Goal: Navigation & Orientation: Find specific page/section

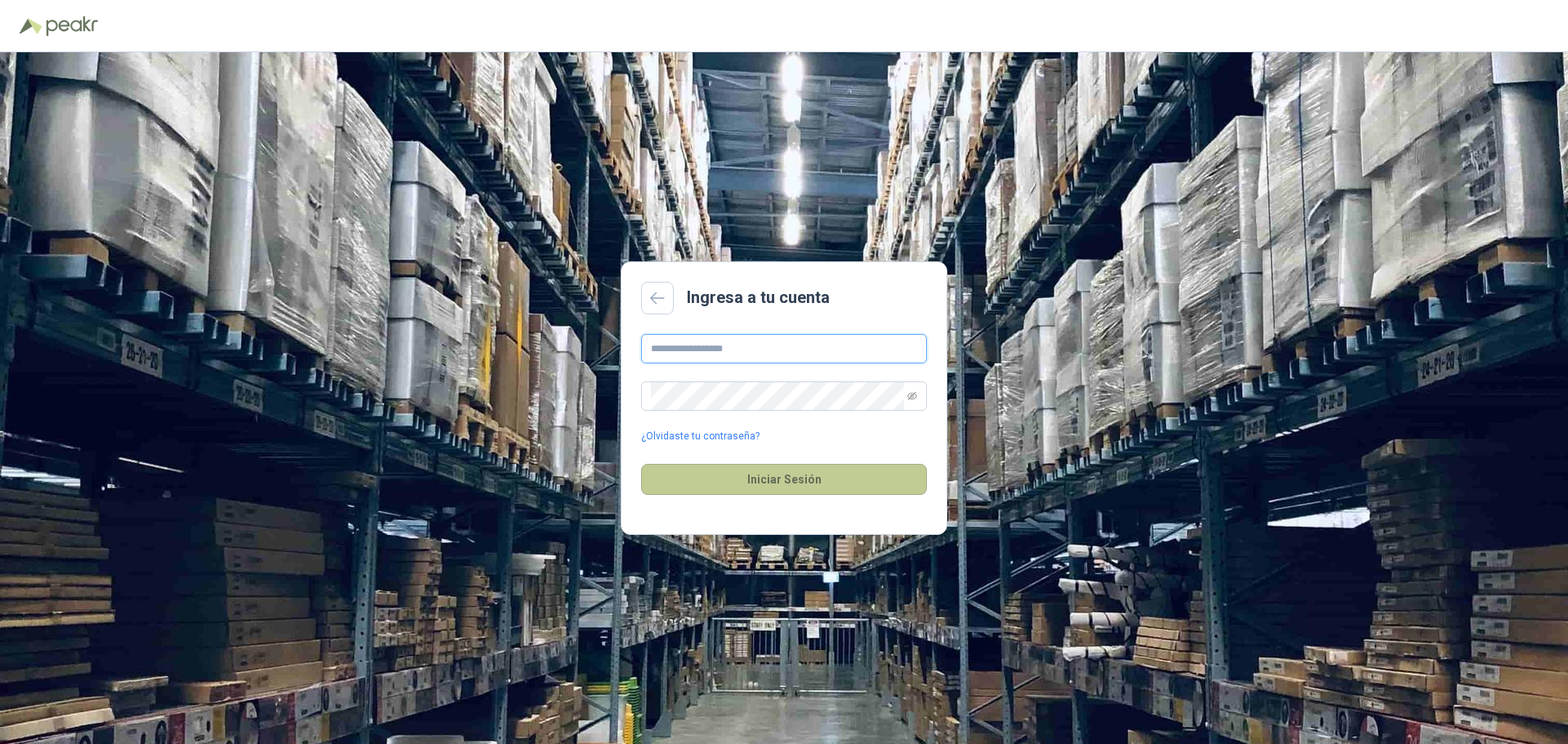
type input "**********"
click at [785, 483] on button "Iniciar Sesión" at bounding box center [784, 479] width 286 height 31
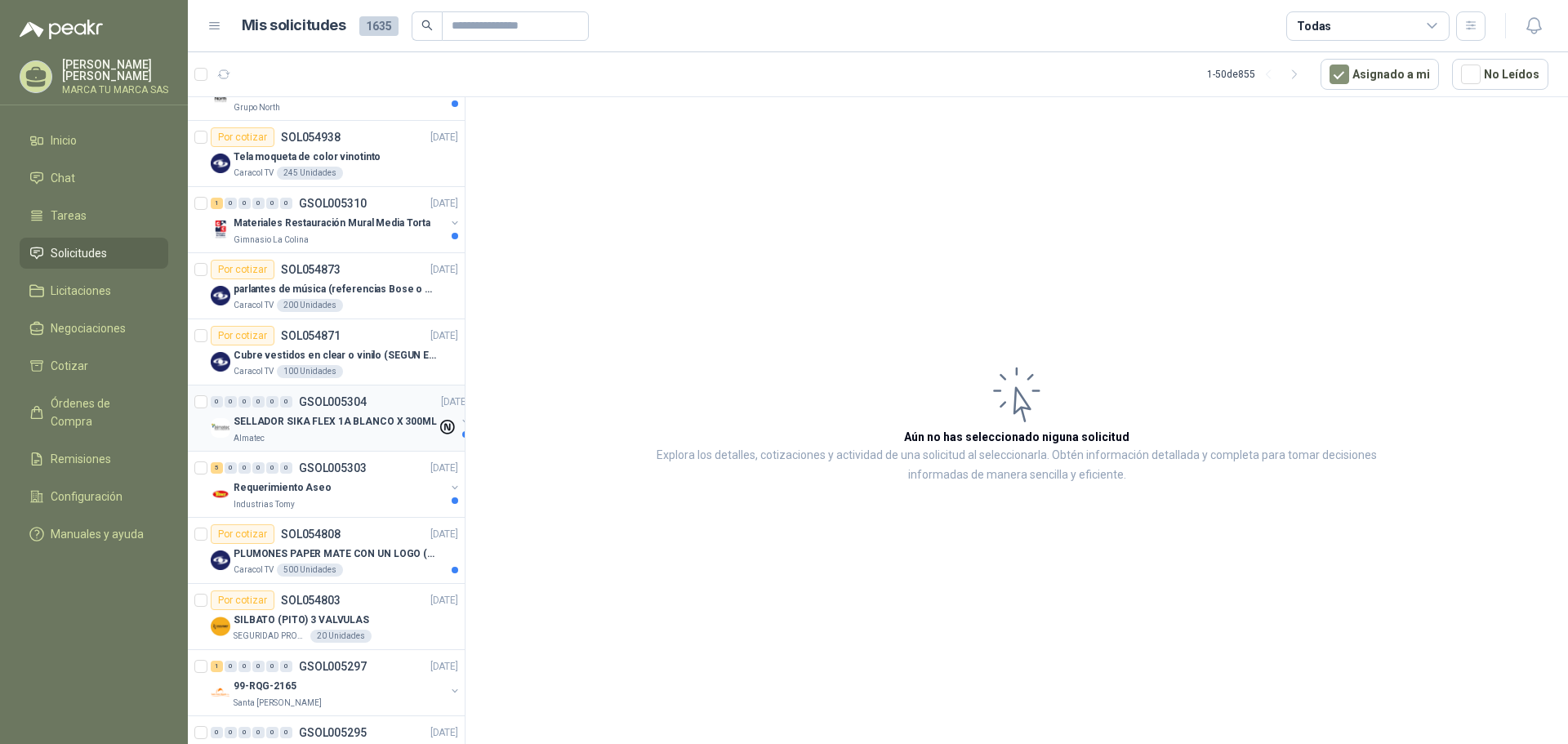
scroll to position [490, 0]
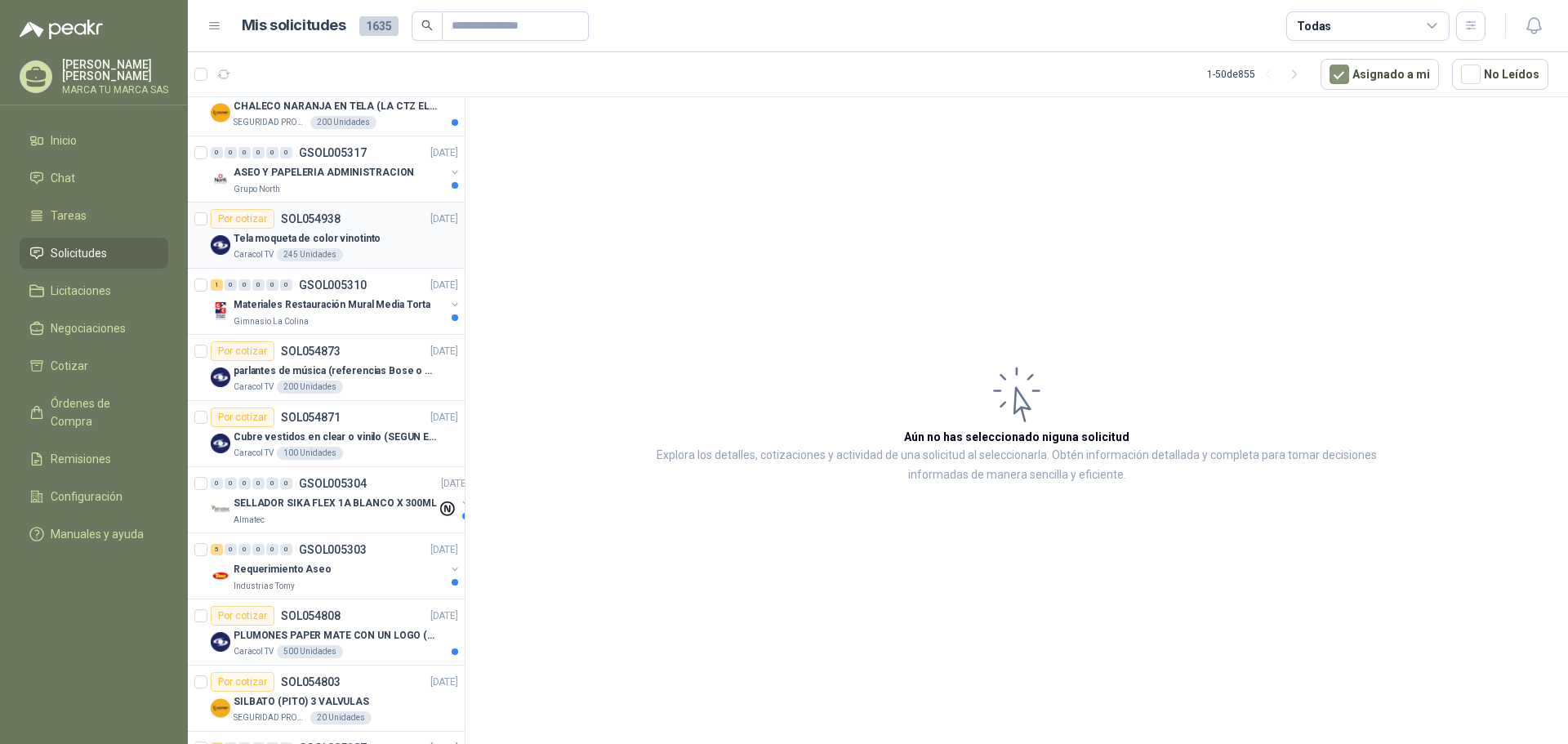
click at [351, 240] on p "Tela moqueta de color vinotinto" at bounding box center [306, 239] width 147 height 15
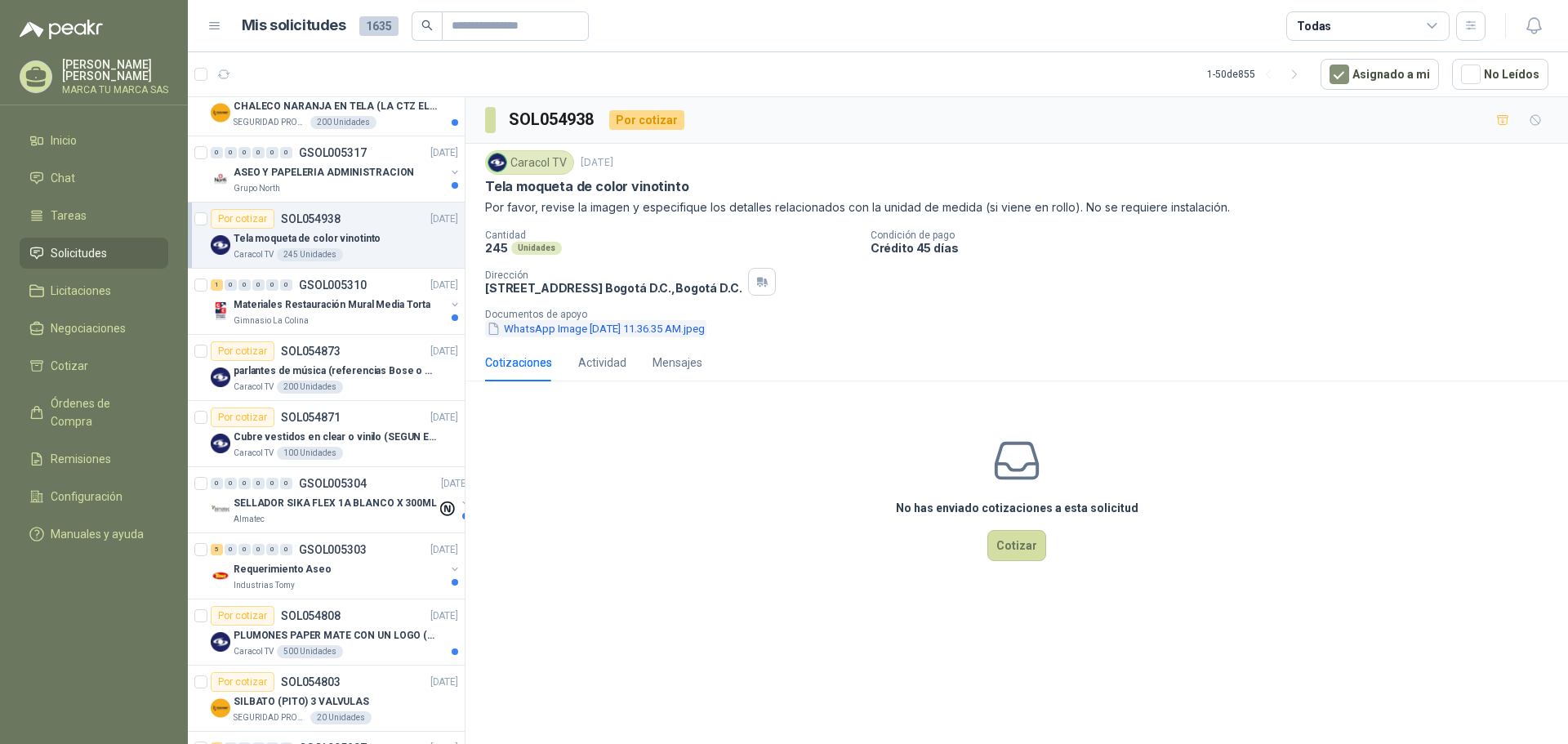
click at [565, 331] on button "WhatsApp Image [DATE] 11.36.35 AM.jpeg" at bounding box center [596, 328] width 222 height 17
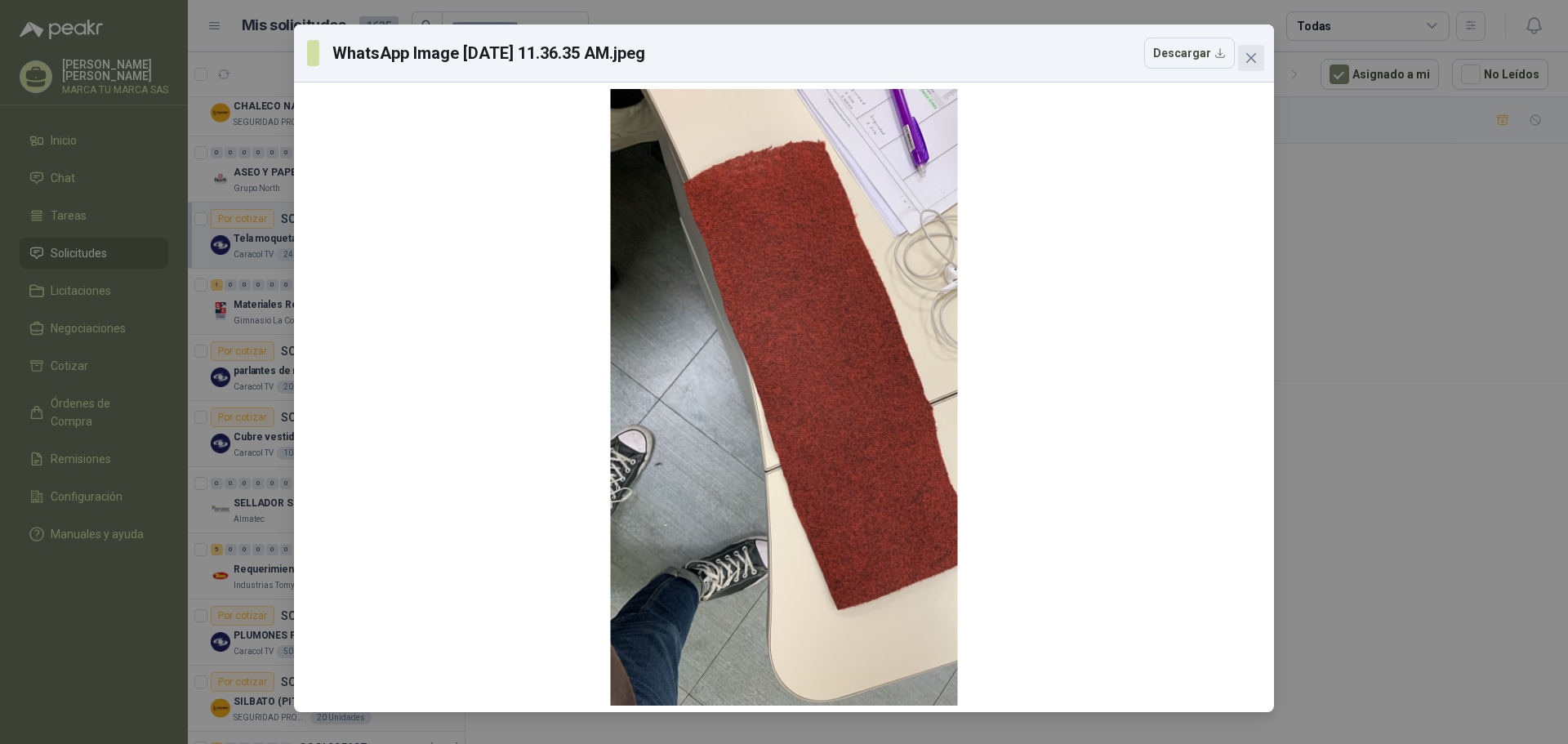
click at [1256, 57] on icon "close" at bounding box center [1251, 58] width 14 height 14
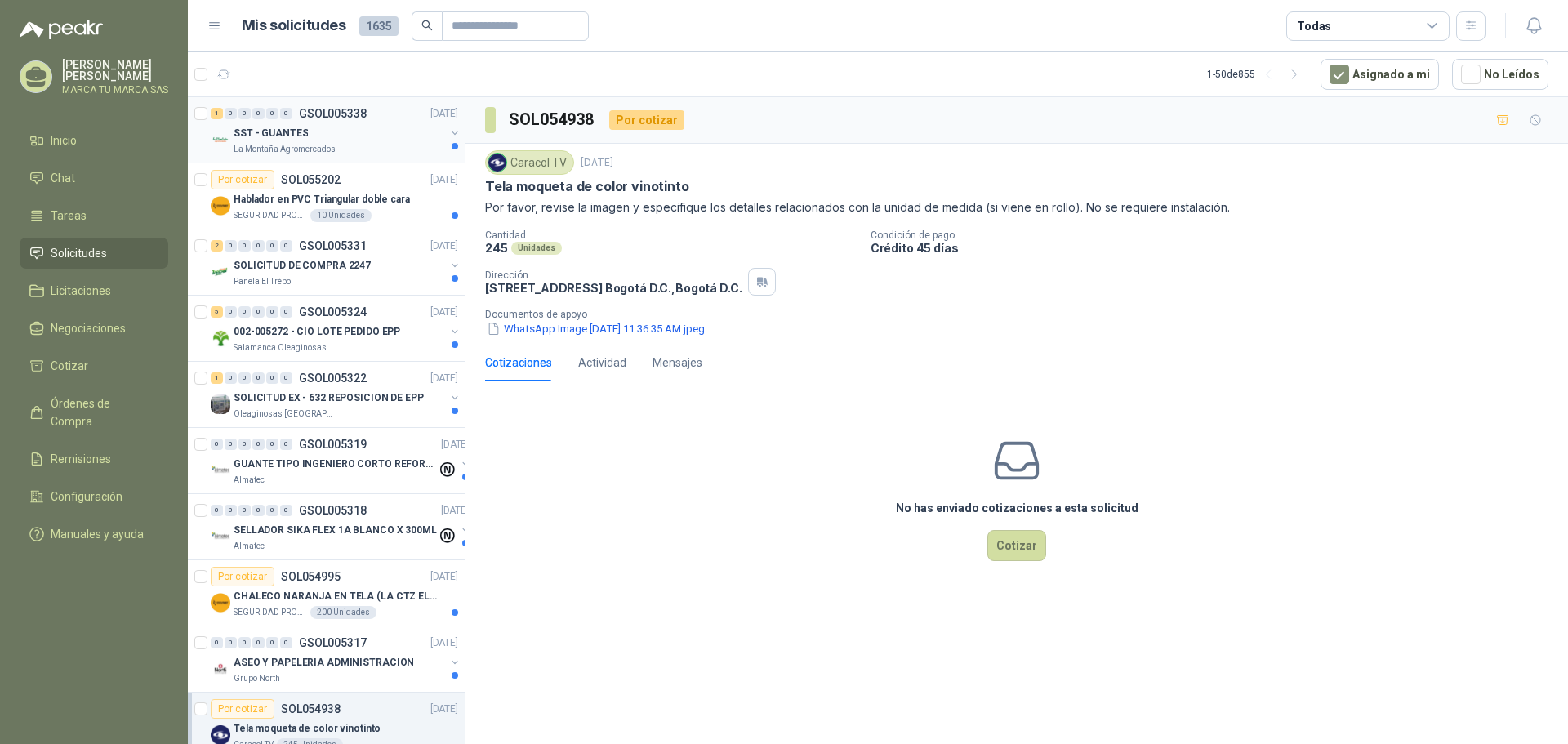
click at [356, 137] on div "SST - GUANTES" at bounding box center [339, 133] width 212 height 20
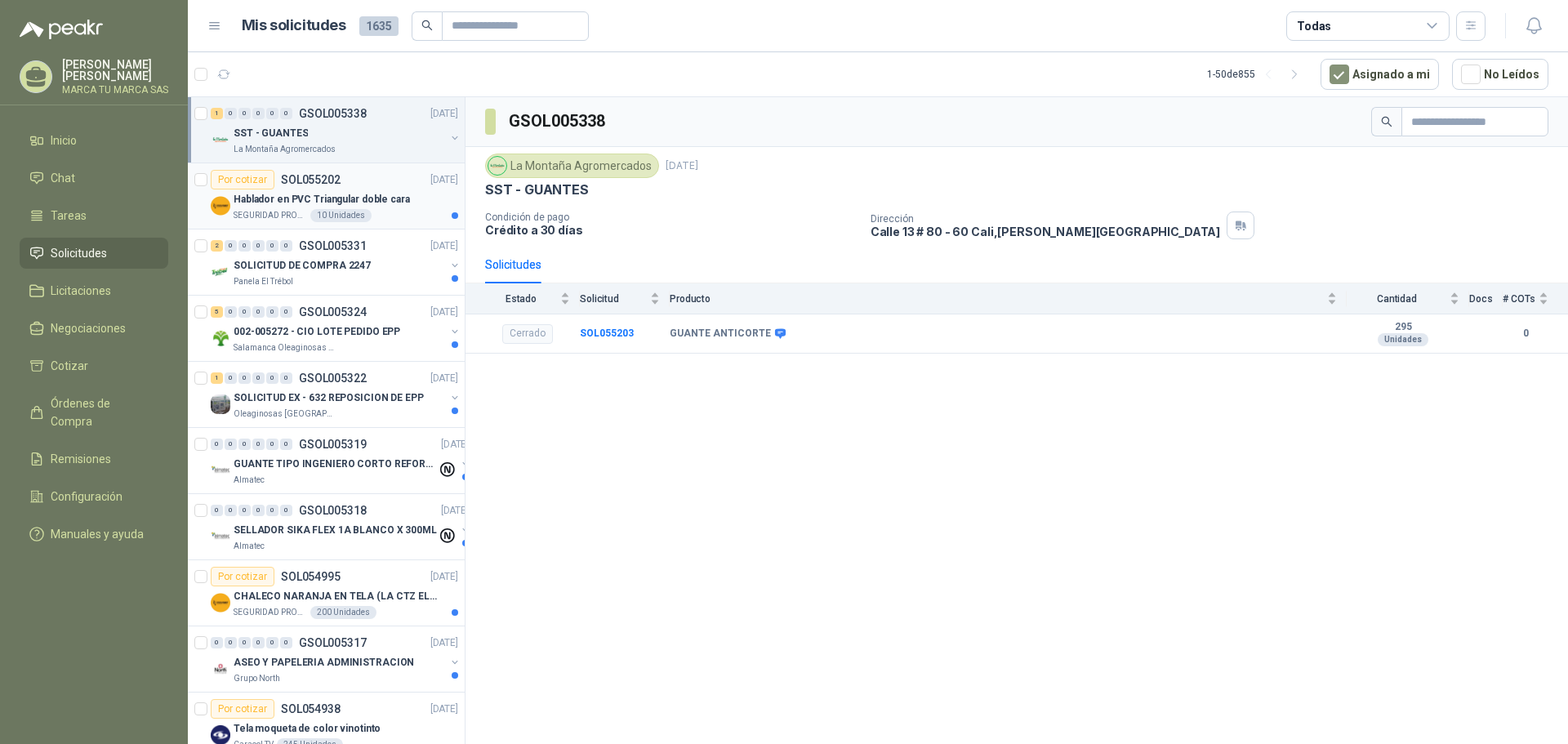
click at [347, 192] on p "Hablador en PVC Triangular doble cara" at bounding box center [322, 199] width 177 height 15
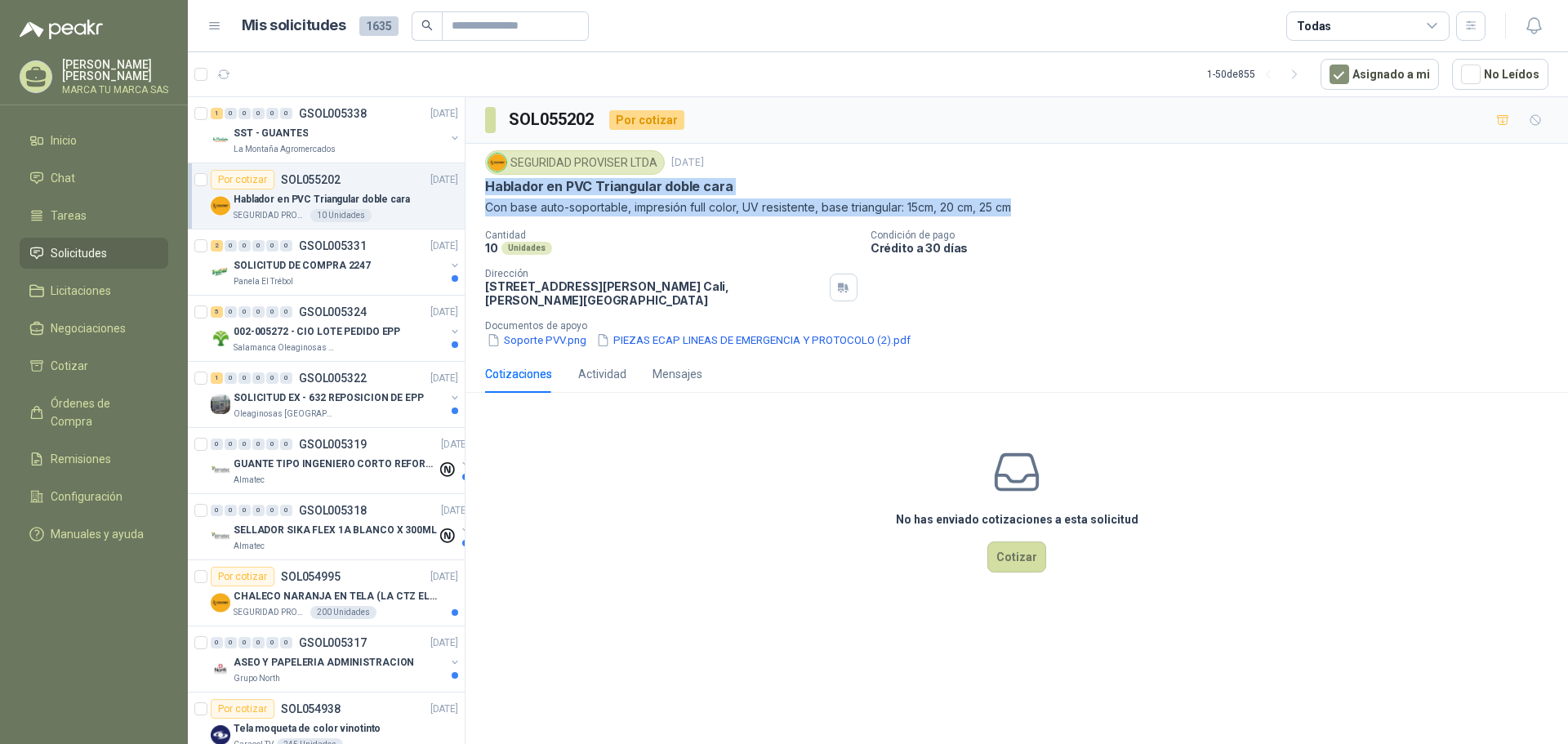
drag, startPoint x: 487, startPoint y: 187, endPoint x: 1040, endPoint y: 202, distance: 553.2
click at [1040, 202] on div "SEGURIDAD PROVISER LTDA [DATE] Hablador en PVC Triangular doble cara Con base a…" at bounding box center [1017, 183] width 1064 height 66
copy div "Hablador en PVC Triangular doble cara Con base auto-soportable, impresión full …"
click at [376, 274] on div "SOLICITUD DE COMPRA 2247" at bounding box center [339, 266] width 212 height 20
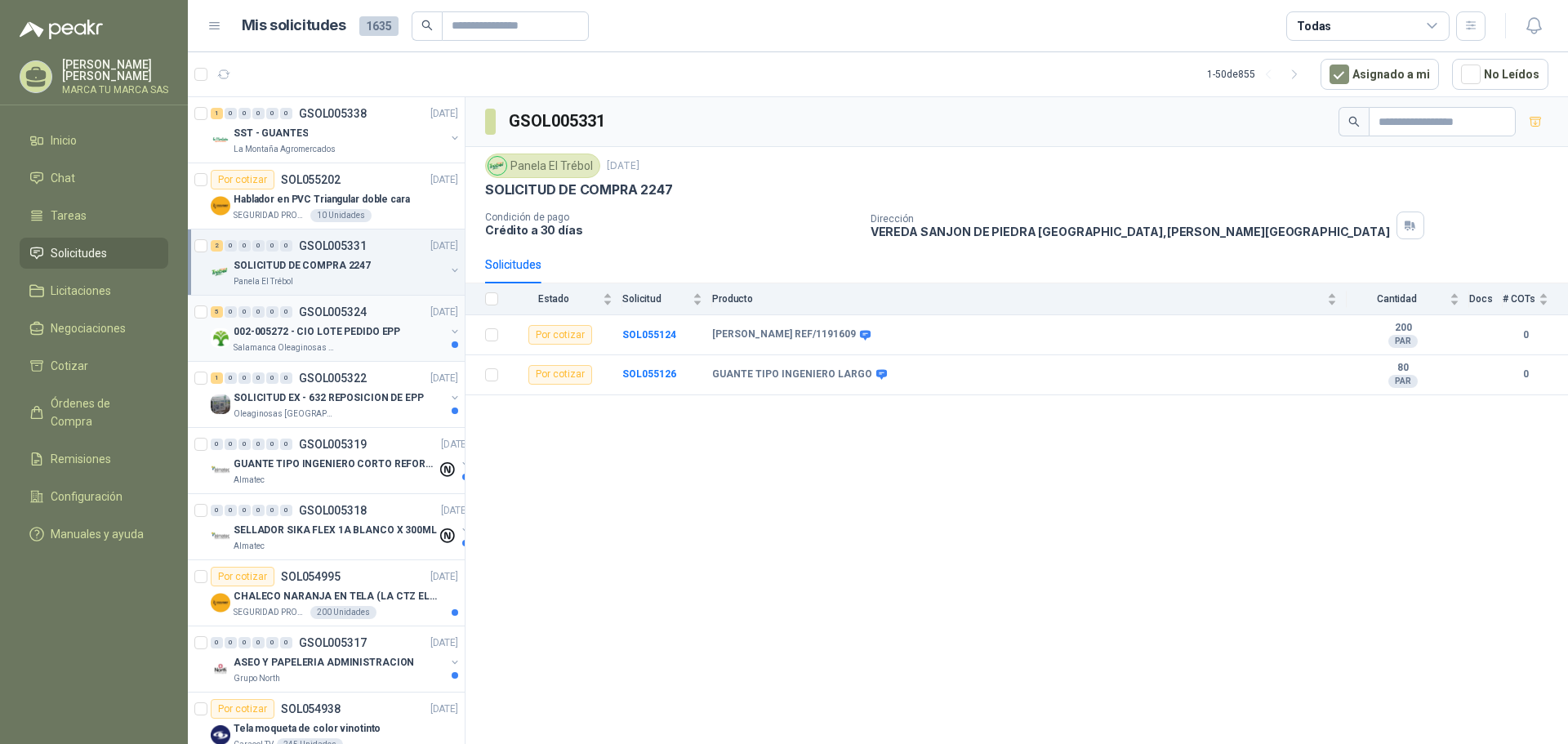
click at [398, 337] on div "002-005272 - CIO LOTE PEDIDO EPP" at bounding box center [339, 331] width 212 height 20
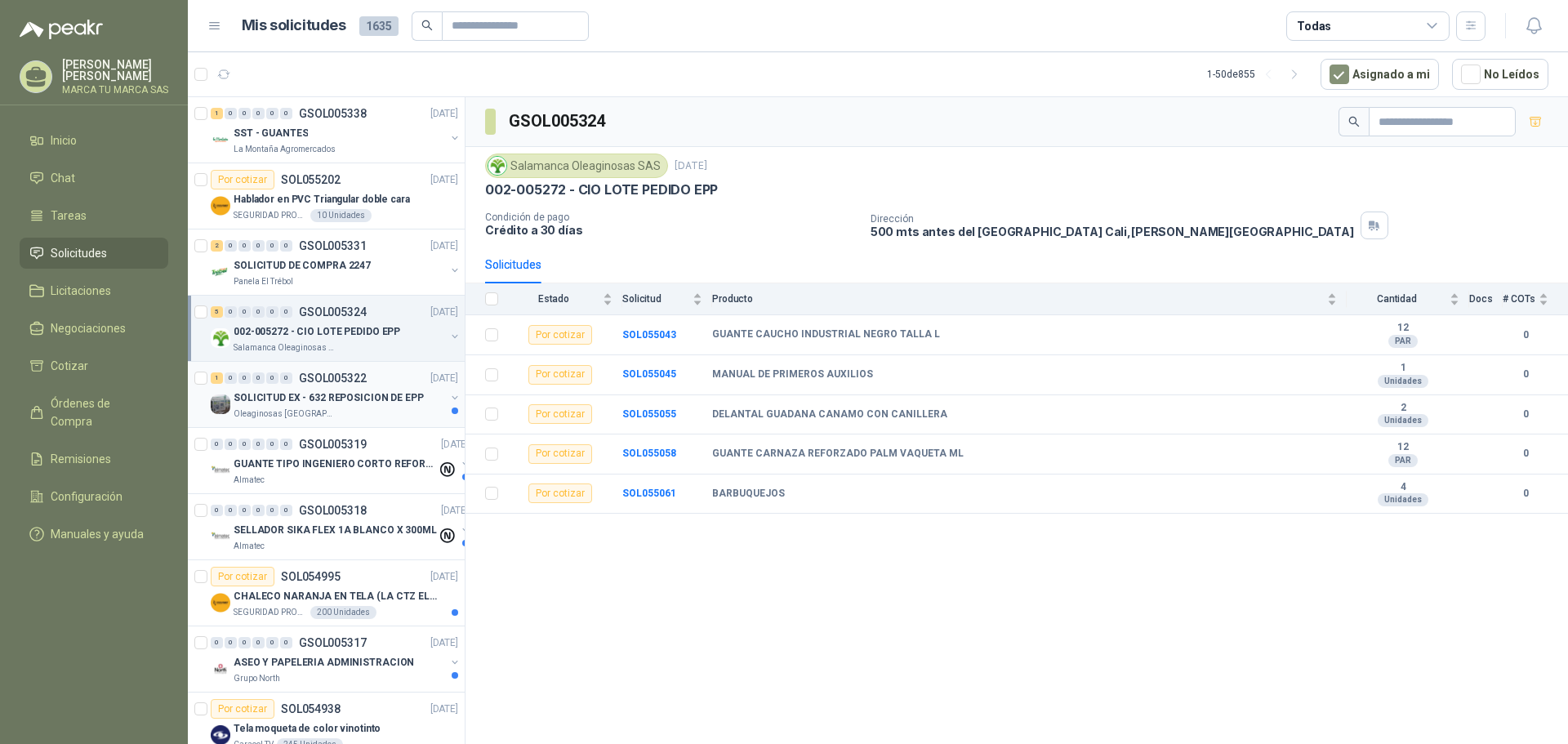
click at [372, 413] on div "Oleaginosas [GEOGRAPHIC_DATA][PERSON_NAME]" at bounding box center [339, 413] width 212 height 14
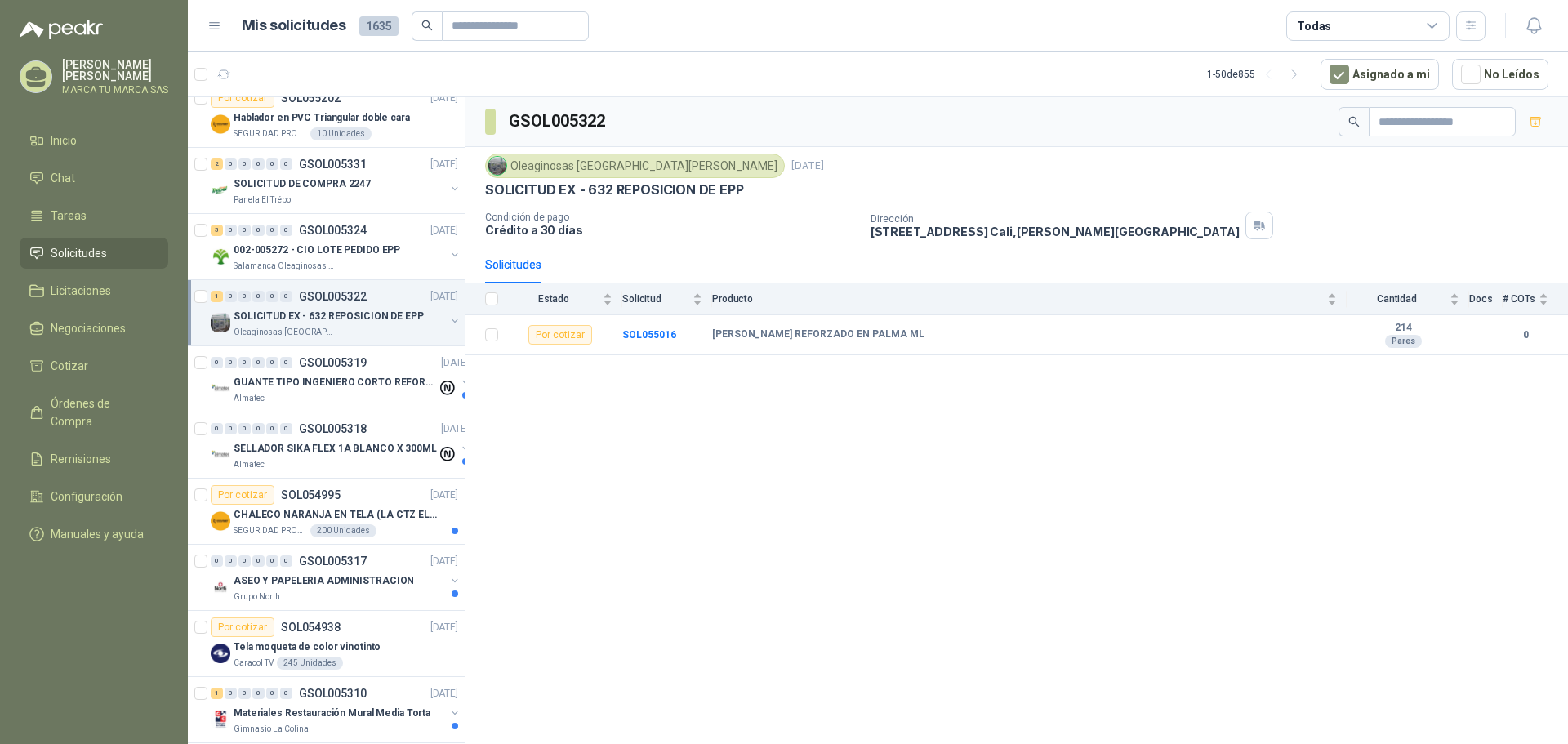
scroll to position [163, 0]
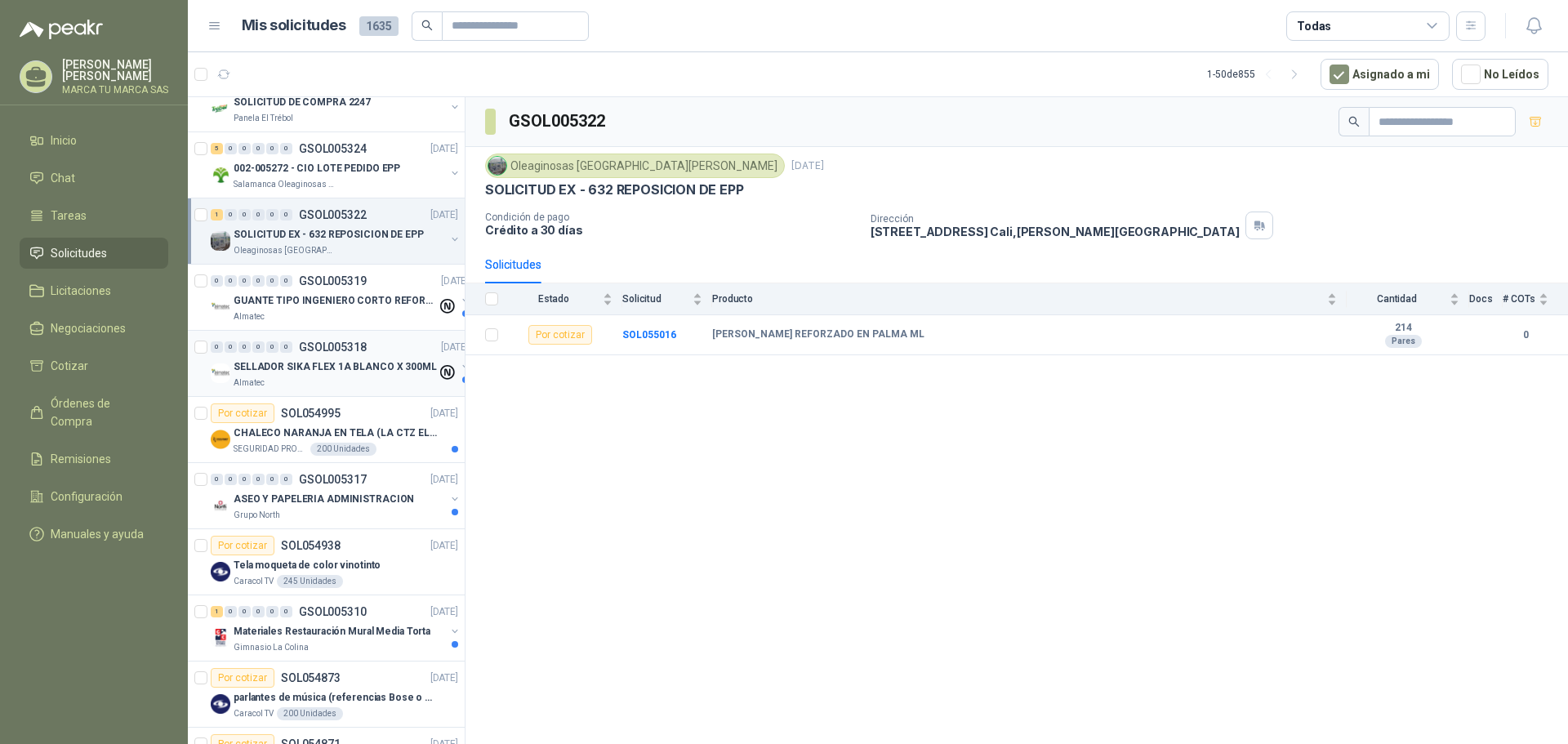
click at [367, 373] on p "SELLADOR SIKA FLEX 1A BLANCO X 300ML" at bounding box center [335, 367] width 204 height 15
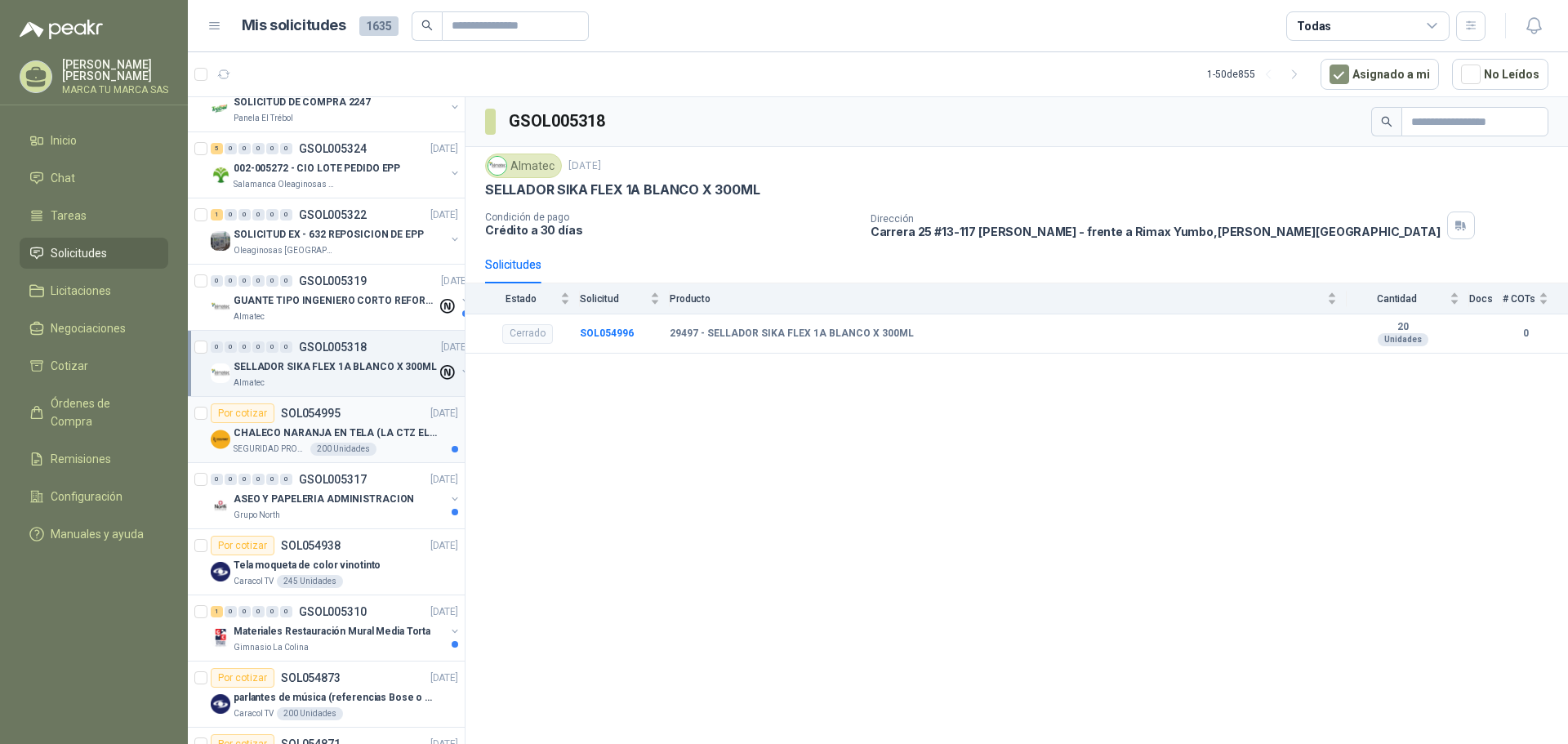
click at [381, 433] on p "CHALECO NARANJA EN TELA (LA CTZ ELEGIDA DEBE ENVIAR MUESTRA)" at bounding box center [335, 432] width 204 height 15
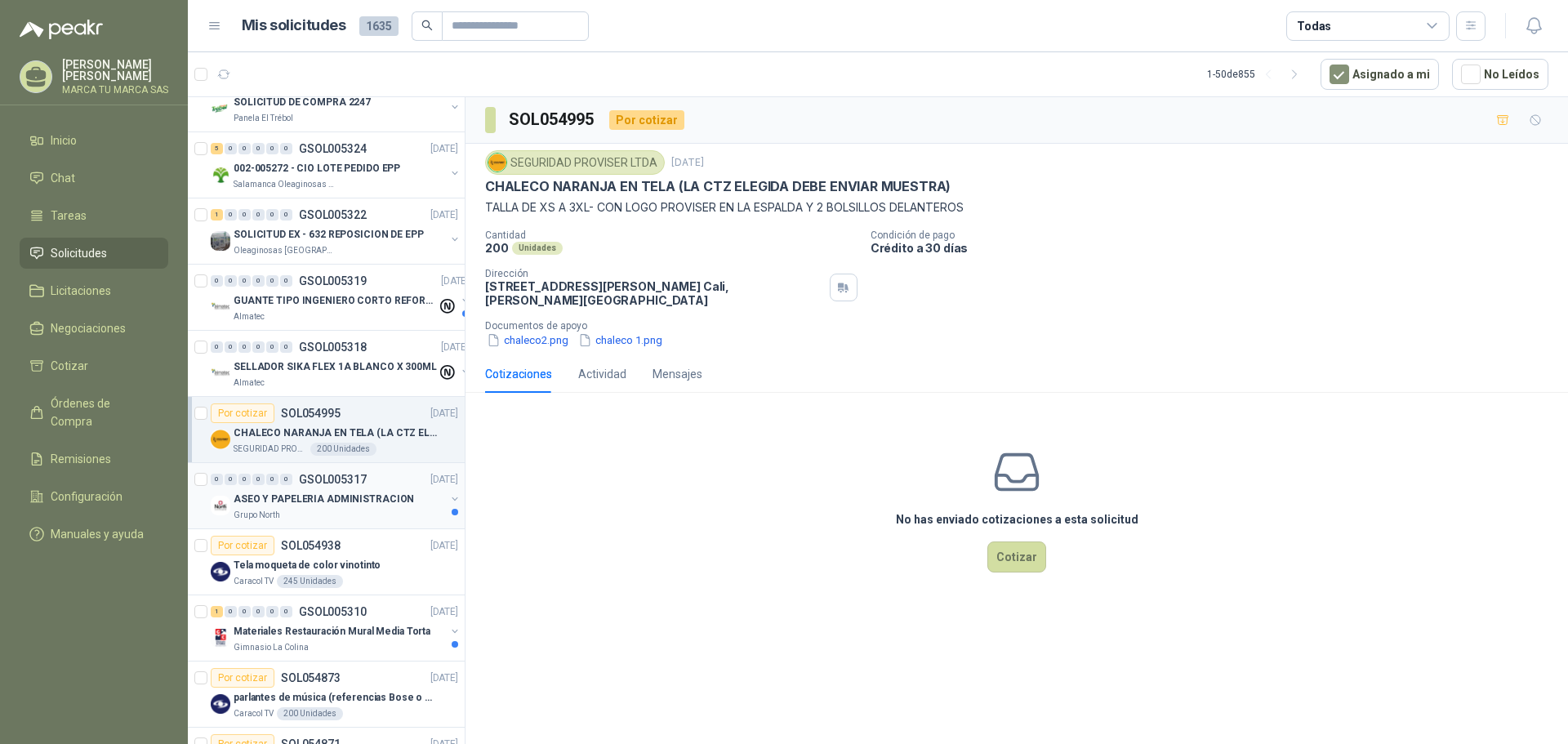
click at [378, 500] on p "ASEO Y PAPELERIA ADMINISTRACION" at bounding box center [323, 499] width 180 height 15
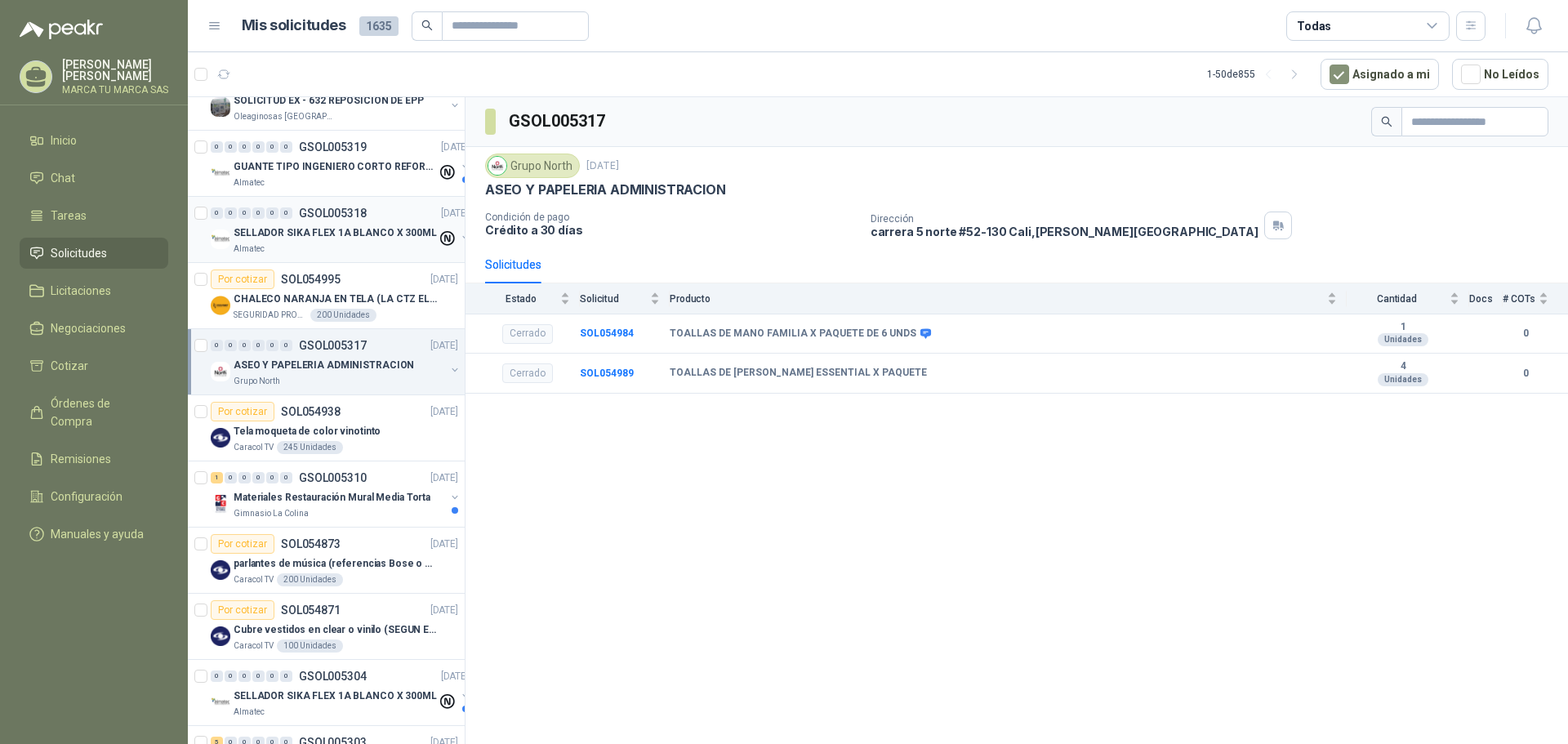
scroll to position [327, 0]
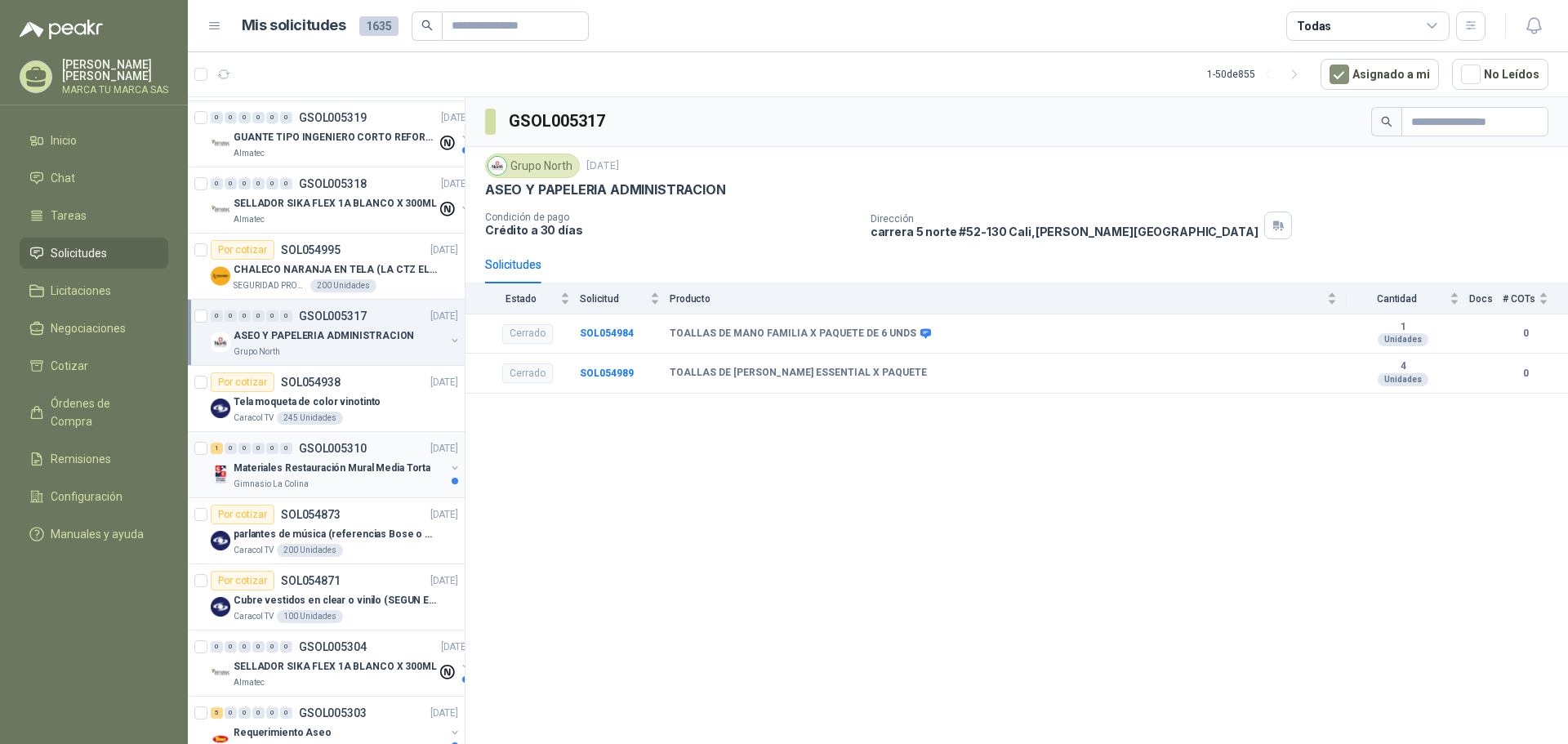
click at [388, 476] on div "Materiales Restauración Mural Media Torta" at bounding box center [339, 468] width 212 height 20
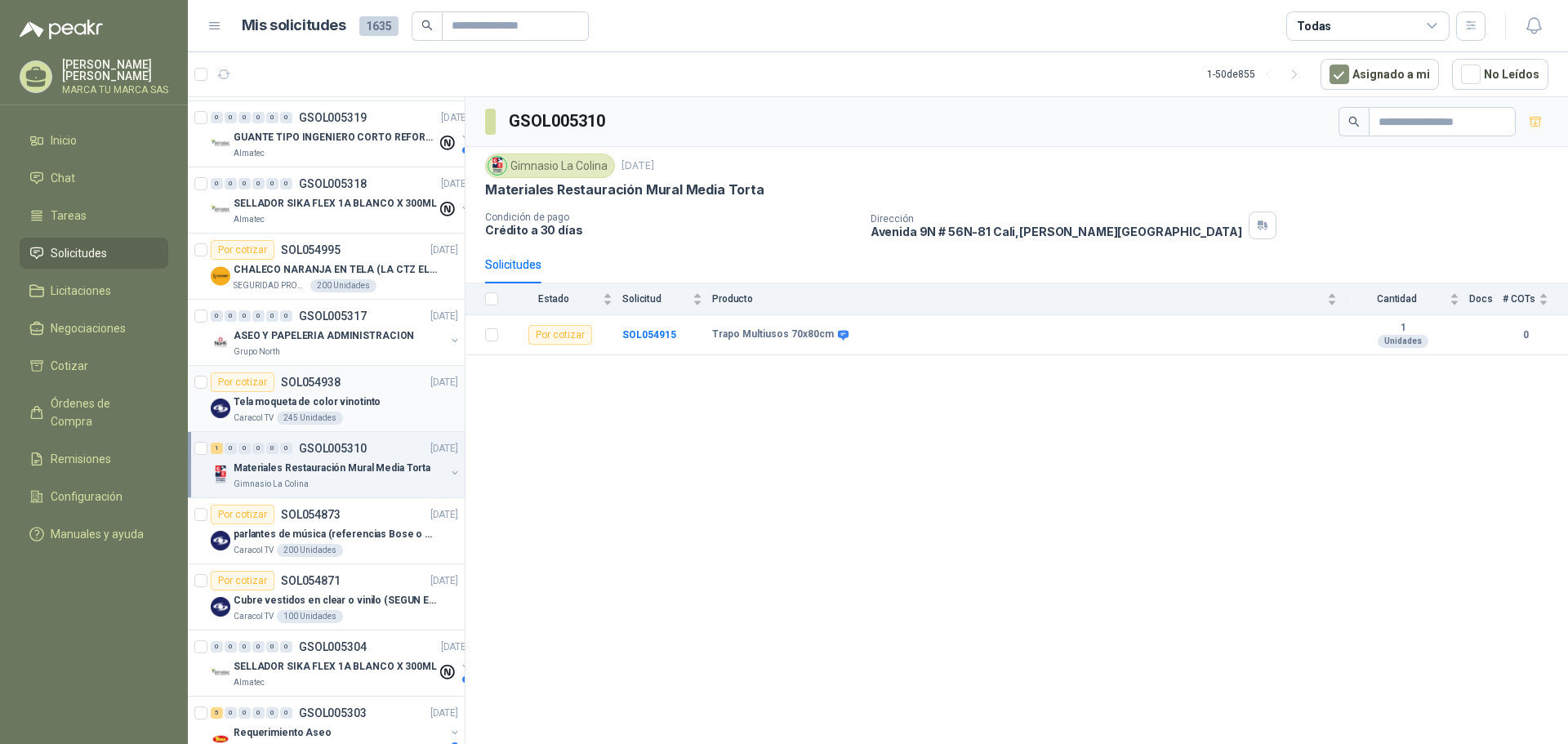
click at [376, 398] on div "Tela moqueta de color vinotinto" at bounding box center [345, 402] width 224 height 20
